Goal: Task Accomplishment & Management: Complete application form

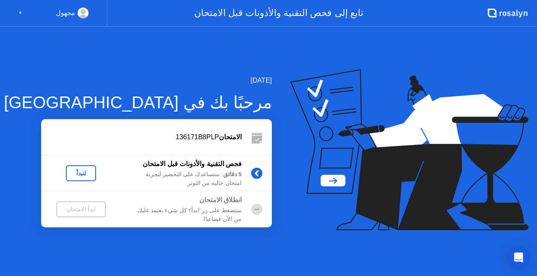
click at [85, 171] on div "لنبدأ" at bounding box center [80, 173] width 23 height 7
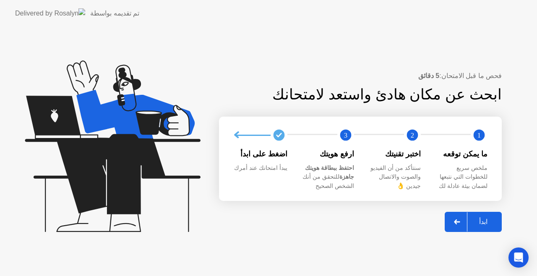
click at [482, 218] on div "ابدأ" at bounding box center [483, 222] width 32 height 8
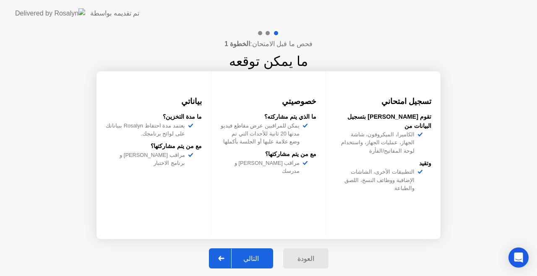
click at [256, 262] on div "التالي" at bounding box center [251, 259] width 39 height 8
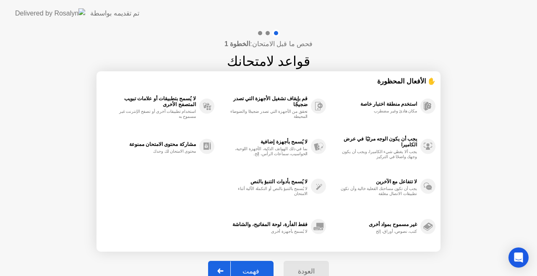
click at [253, 267] on div "فهمت" at bounding box center [251, 271] width 40 height 8
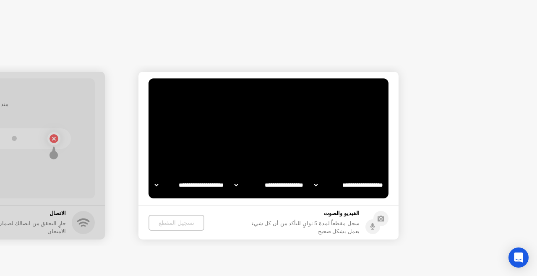
select select "**********"
select select "*******"
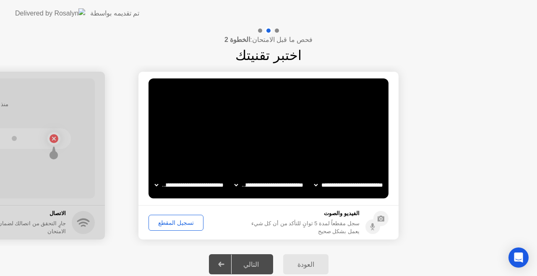
click at [181, 219] on div "تسجيل المقطع" at bounding box center [175, 222] width 49 height 7
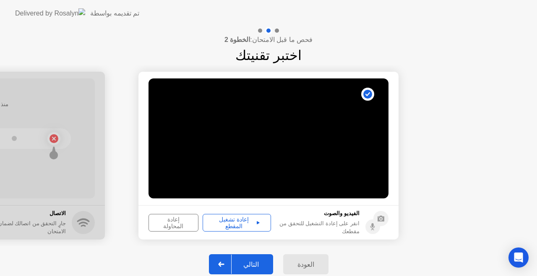
click at [262, 263] on div "التالي" at bounding box center [251, 265] width 39 height 8
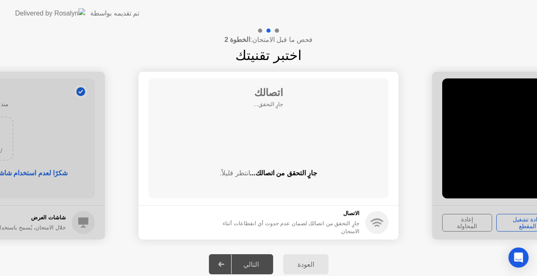
click at [262, 263] on div "التالي" at bounding box center [251, 265] width 39 height 8
click at [256, 264] on div "التالي" at bounding box center [251, 265] width 39 height 8
click at [232, 270] on div at bounding box center [221, 264] width 20 height 19
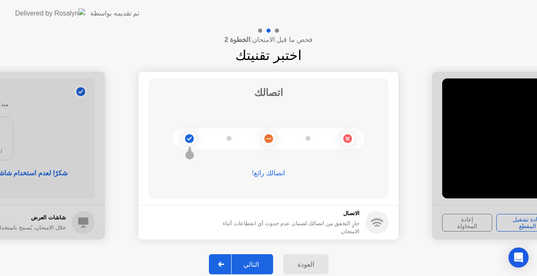
click at [239, 263] on div "التالي" at bounding box center [251, 265] width 39 height 8
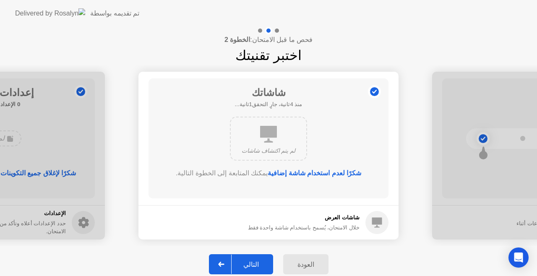
click at [239, 262] on div "التالي" at bounding box center [251, 265] width 39 height 8
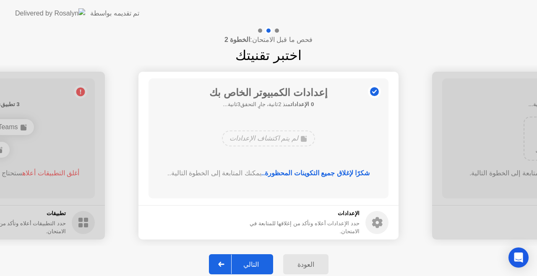
click at [239, 262] on div "التالي" at bounding box center [251, 265] width 39 height 8
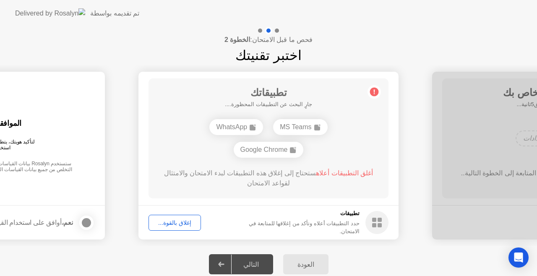
click at [239, 262] on div "التالي" at bounding box center [251, 265] width 39 height 8
click at [242, 262] on div "التالي" at bounding box center [251, 265] width 39 height 8
click at [186, 222] on div "إغلاق بالقوة..." at bounding box center [174, 222] width 47 height 7
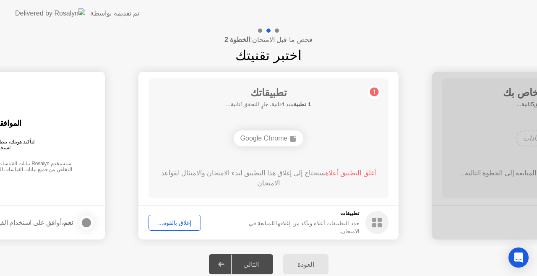
click at [180, 219] on div "إغلاق بالقوة..." at bounding box center [174, 222] width 47 height 7
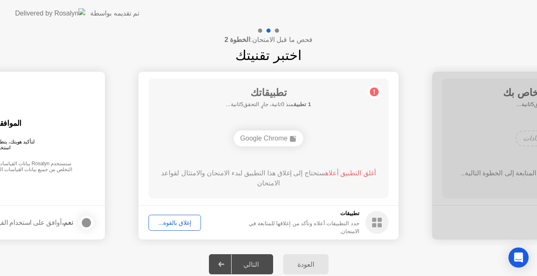
click at [179, 222] on div "إغلاق بالقوة..." at bounding box center [174, 222] width 47 height 7
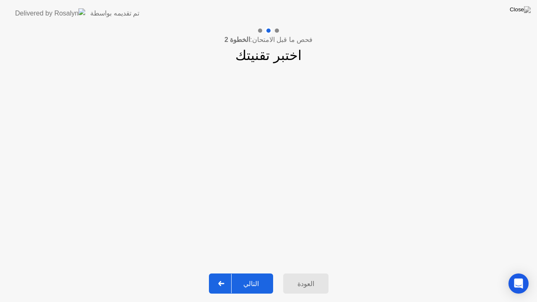
click at [251, 276] on button "التالي" at bounding box center [241, 284] width 64 height 20
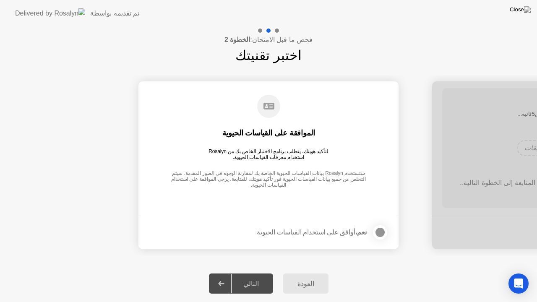
click at [378, 230] on div at bounding box center [380, 232] width 10 height 10
click at [253, 276] on div "التالي" at bounding box center [251, 284] width 39 height 8
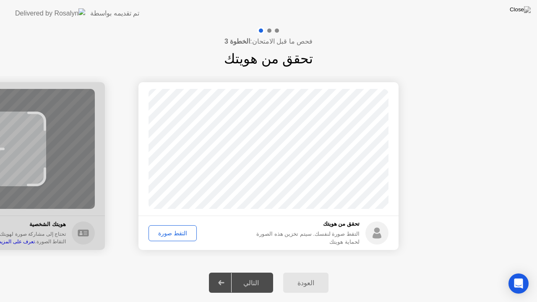
click at [177, 230] on div "التقط صورة" at bounding box center [172, 233] width 42 height 7
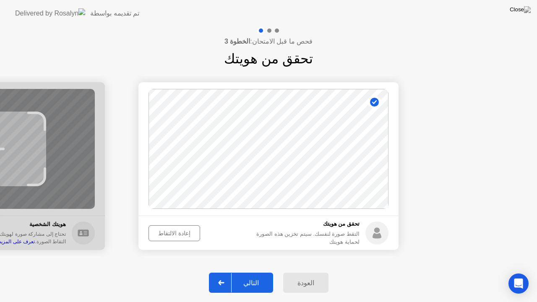
click at [221, 276] on div at bounding box center [221, 282] width 20 height 19
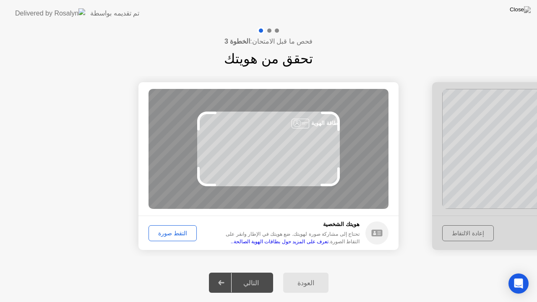
click at [162, 227] on button "التقط صورة" at bounding box center [173, 233] width 48 height 16
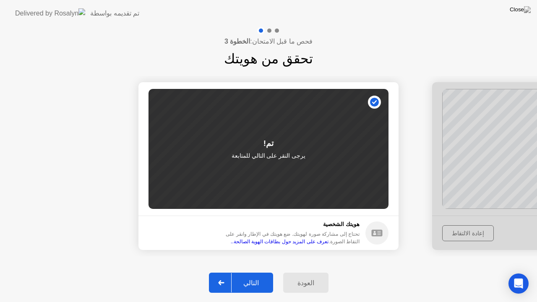
click at [224, 276] on icon at bounding box center [221, 282] width 6 height 5
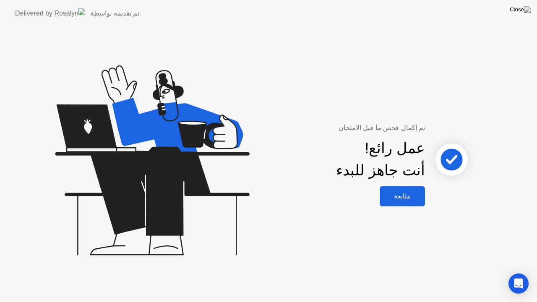
click at [402, 195] on div "متابعة" at bounding box center [402, 196] width 40 height 8
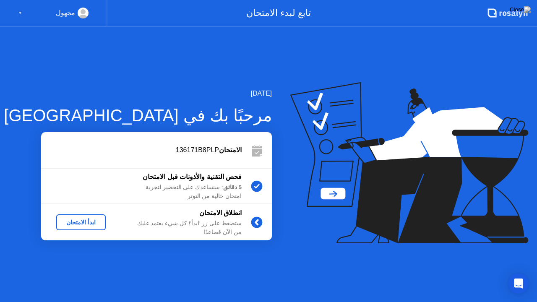
click at [75, 219] on div "ابدأ الامتحان" at bounding box center [81, 222] width 43 height 7
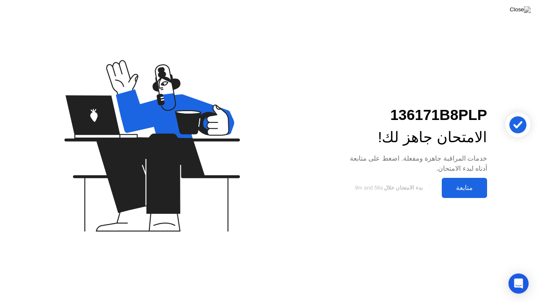
click at [474, 187] on div "متابعة" at bounding box center [464, 188] width 40 height 8
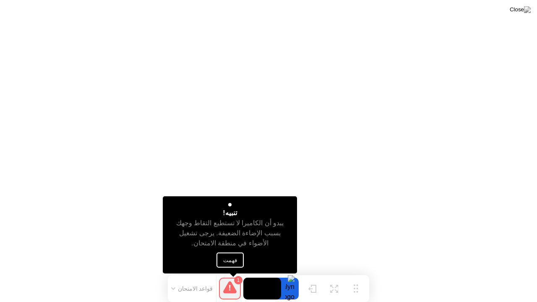
click at [226, 257] on button "فهمت" at bounding box center [229, 260] width 27 height 15
